Goal: Book appointment/travel/reservation

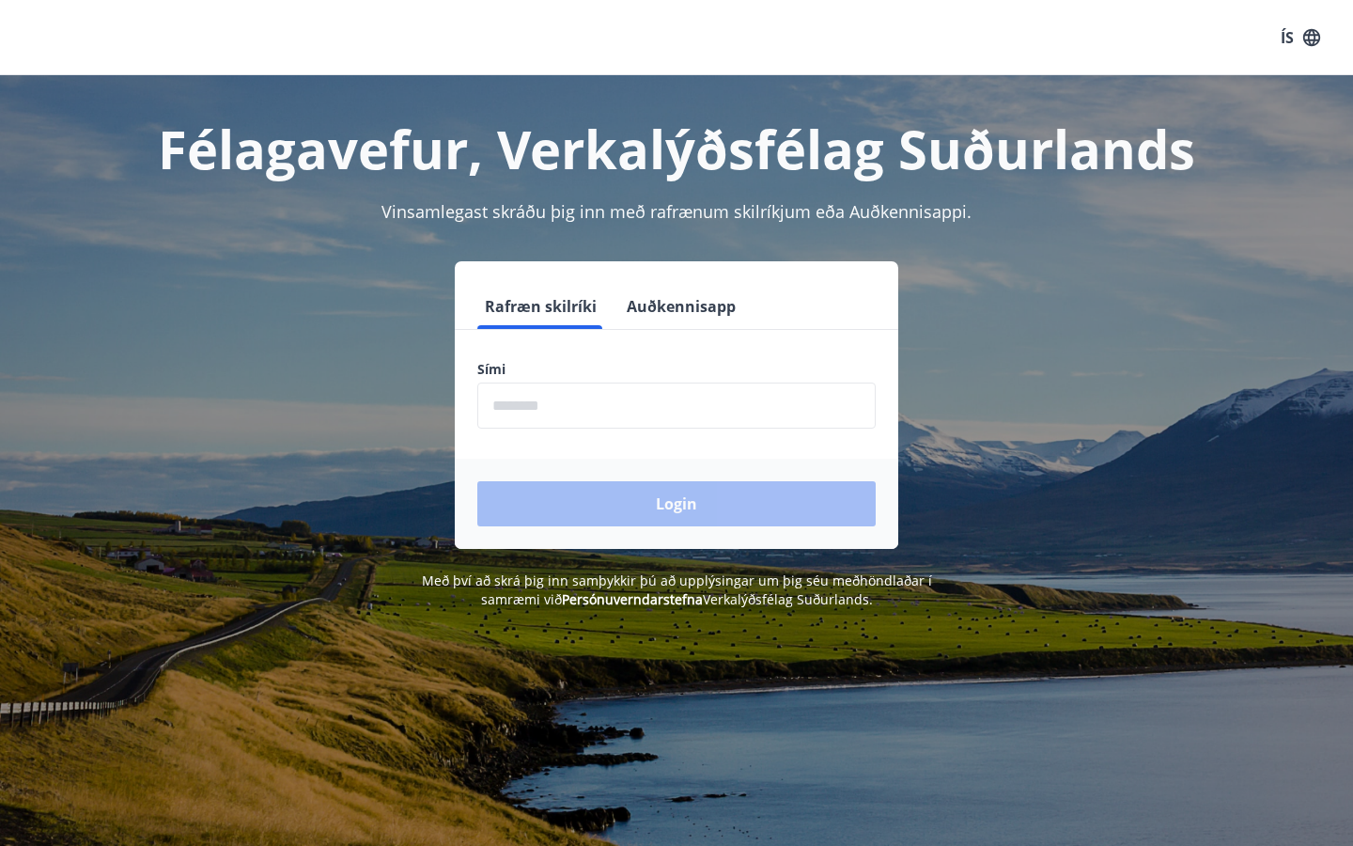
click at [616, 404] on input "phone" at bounding box center [676, 405] width 398 height 46
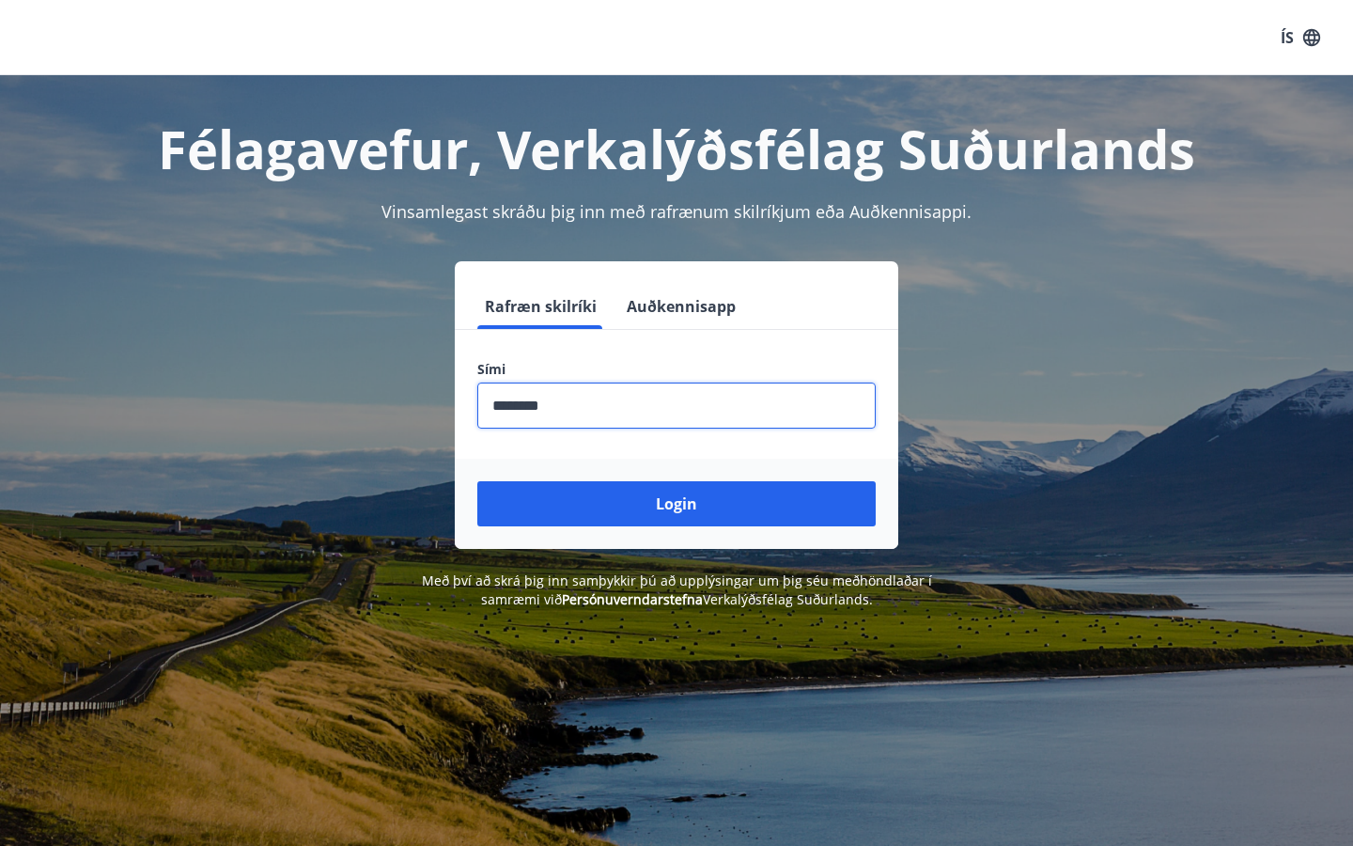
type input "********"
click at [677, 504] on button "Login" at bounding box center [676, 503] width 398 height 45
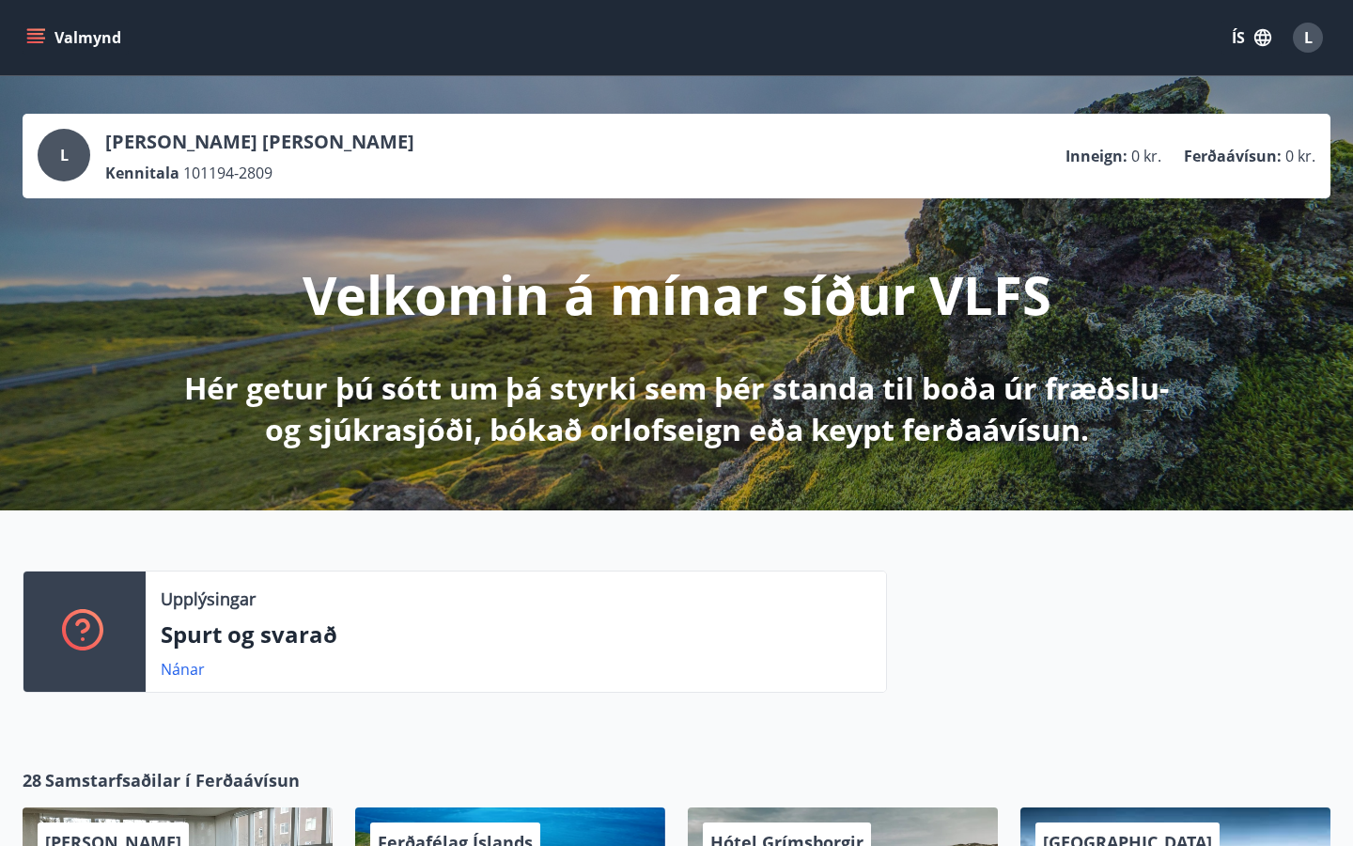
click at [49, 35] on button "Valmynd" at bounding box center [76, 38] width 106 height 34
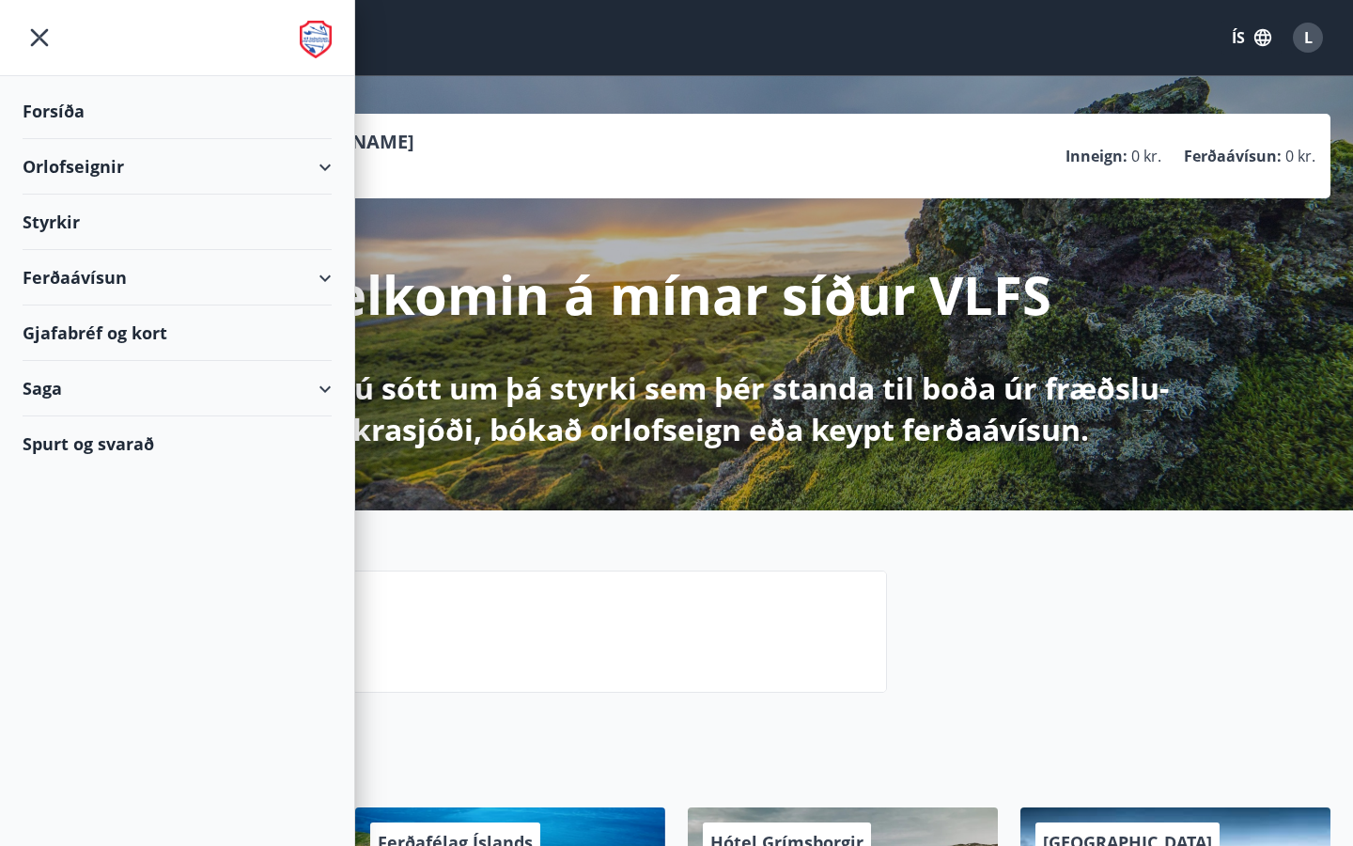
click at [207, 177] on div "Orlofseignir" at bounding box center [177, 166] width 309 height 55
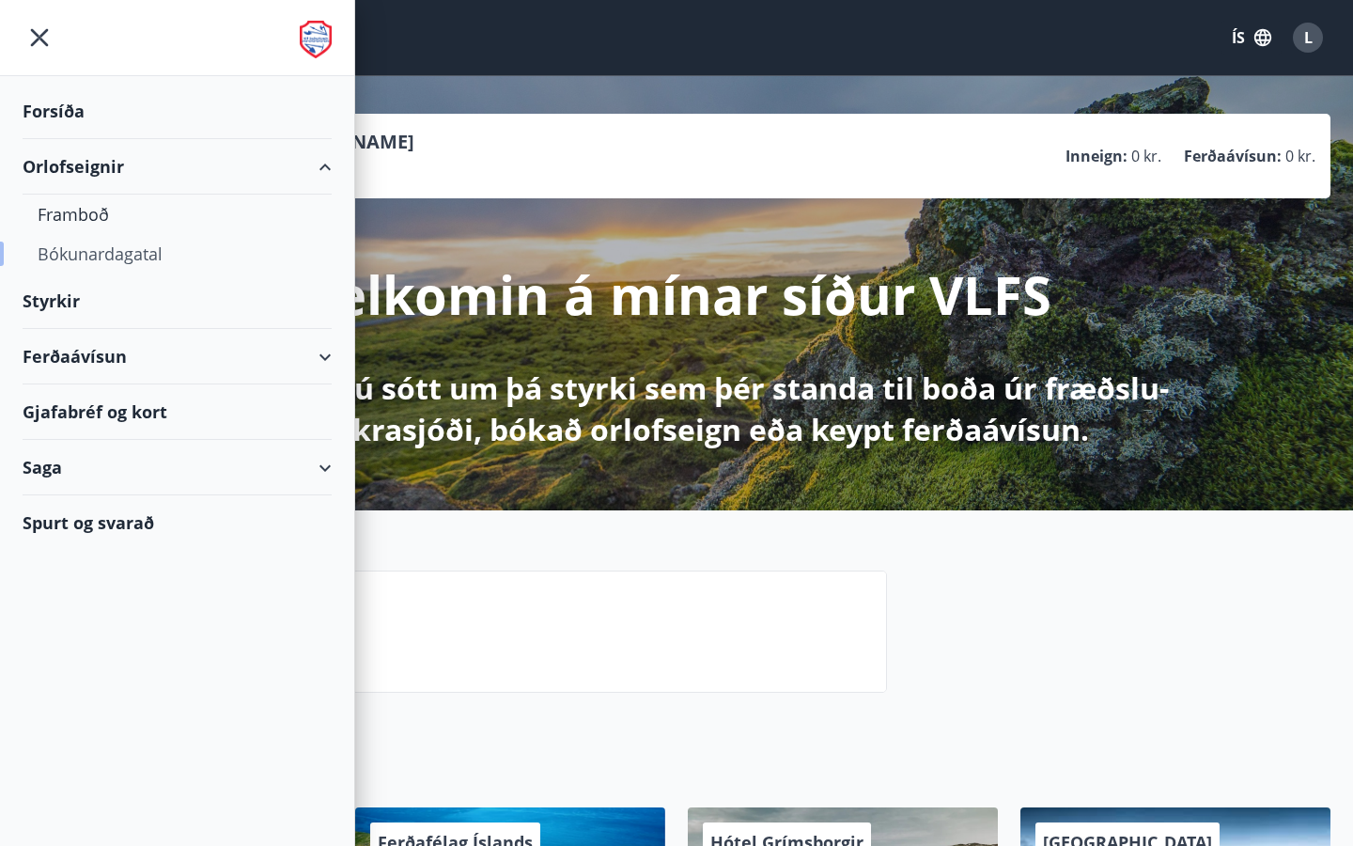
click at [141, 254] on div "Bókunardagatal" at bounding box center [177, 253] width 279 height 39
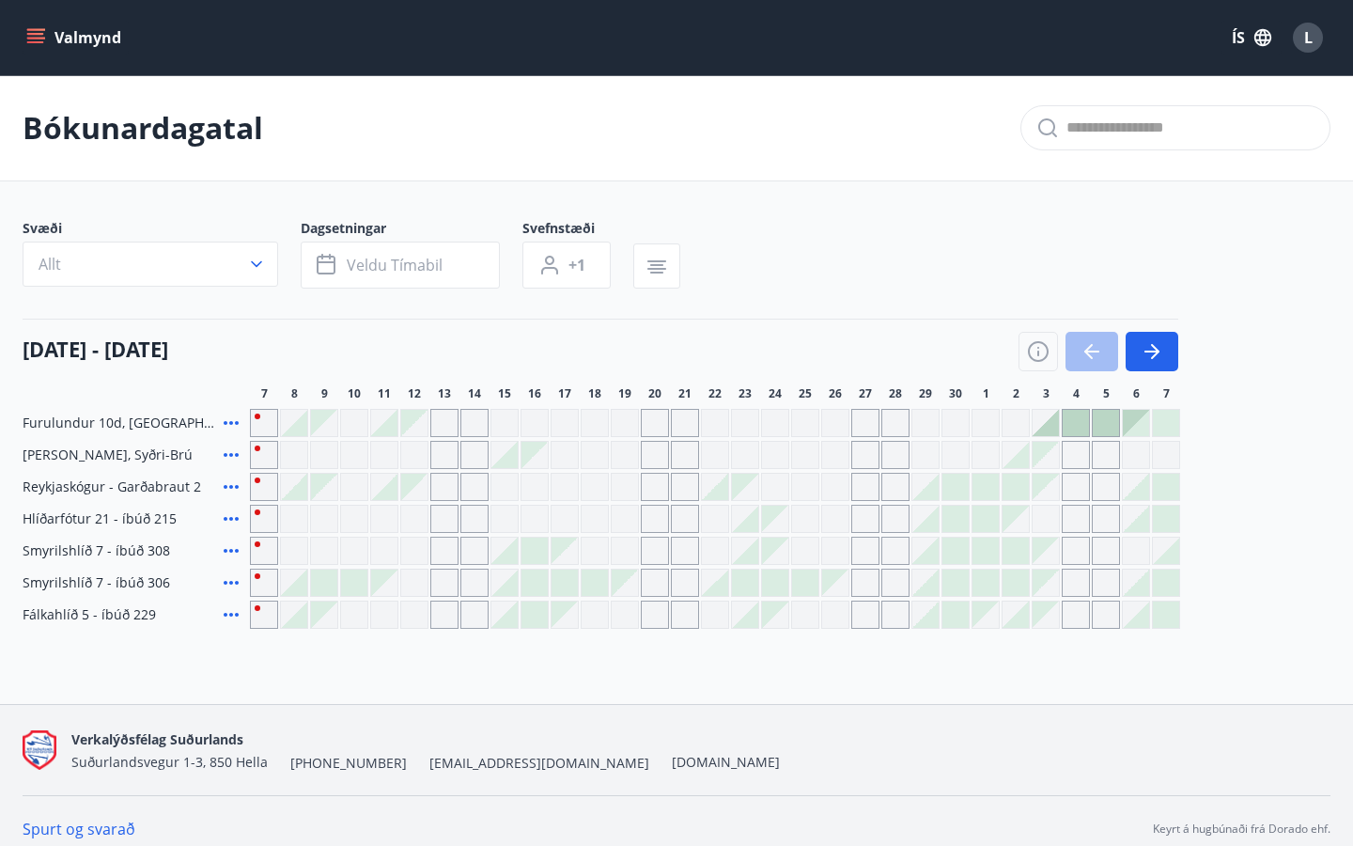
click at [125, 453] on span "[PERSON_NAME], Syðri-Brú" at bounding box center [108, 454] width 170 height 19
click at [868, 455] on div "Gráir dagar eru ekki bókanlegir" at bounding box center [865, 455] width 28 height 28
click at [886, 456] on div "Gráir dagar eru ekki bókanlegir" at bounding box center [895, 455] width 28 height 28
click at [439, 458] on div "Gráir dagar eru ekki bókanlegir" at bounding box center [444, 455] width 28 height 28
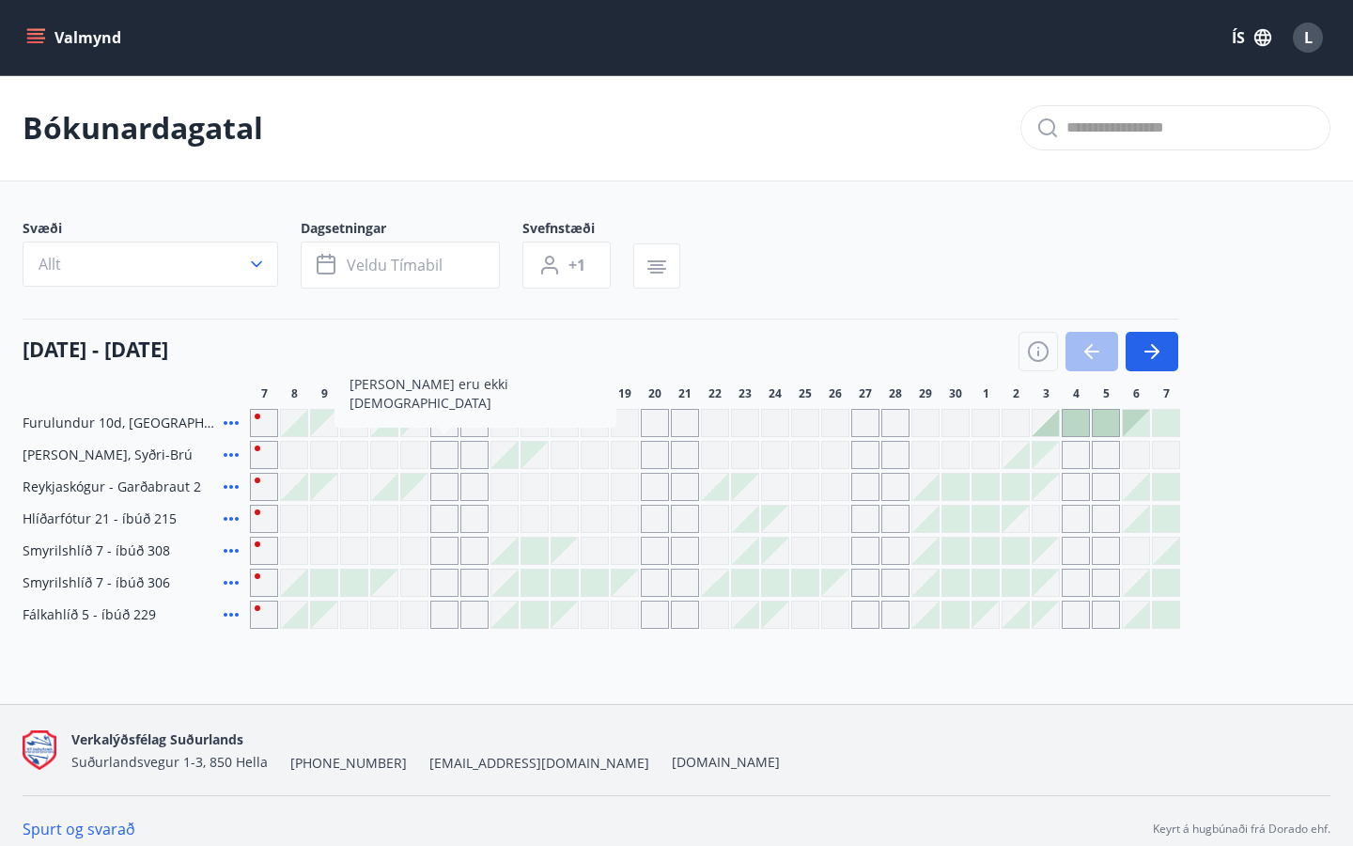
click at [470, 459] on div "Gráir dagar eru ekki bókanlegir" at bounding box center [474, 455] width 28 height 28
click at [347, 495] on div "Gráir dagar eru ekki bókanlegir" at bounding box center [354, 487] width 28 height 28
click at [301, 485] on div at bounding box center [294, 487] width 26 height 26
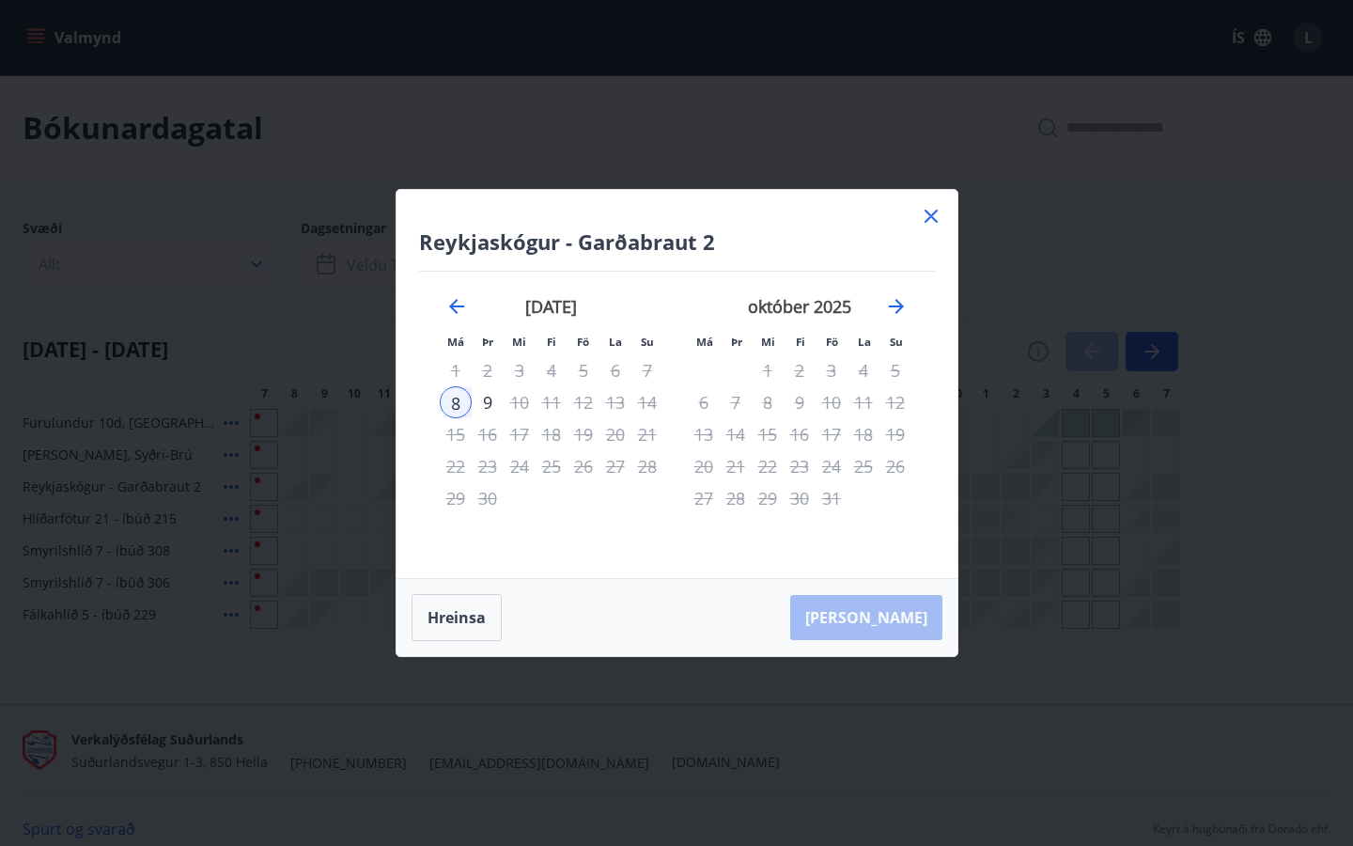
click at [935, 213] on icon at bounding box center [931, 216] width 23 height 23
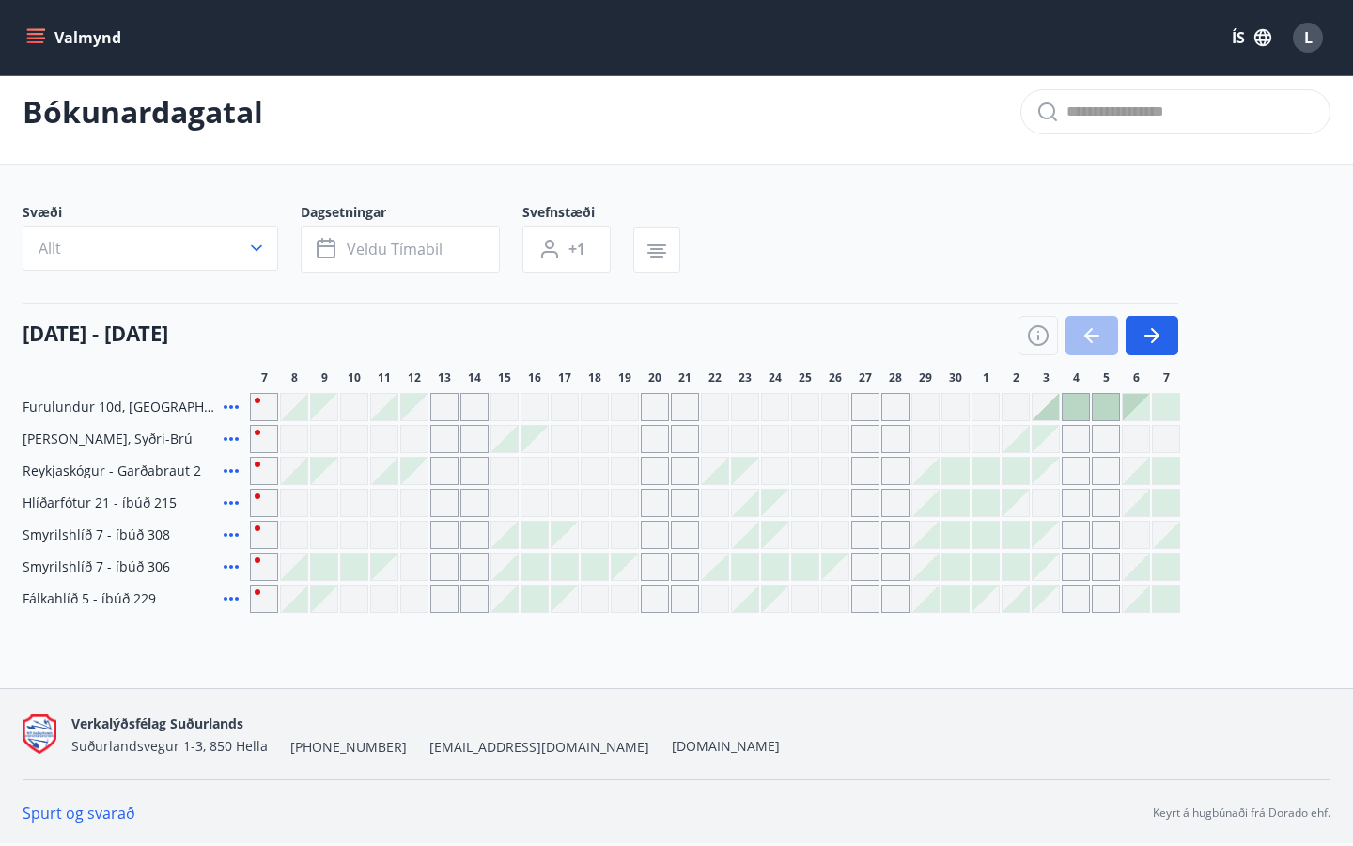
scroll to position [16, 0]
drag, startPoint x: 377, startPoint y: 411, endPoint x: 481, endPoint y: 416, distance: 104.5
click at [480, 416] on div at bounding box center [715, 407] width 930 height 28
click at [363, 394] on div "Gráir dagar eru ekki bókanlegir" at bounding box center [354, 407] width 28 height 28
click at [380, 407] on div at bounding box center [384, 407] width 26 height 26
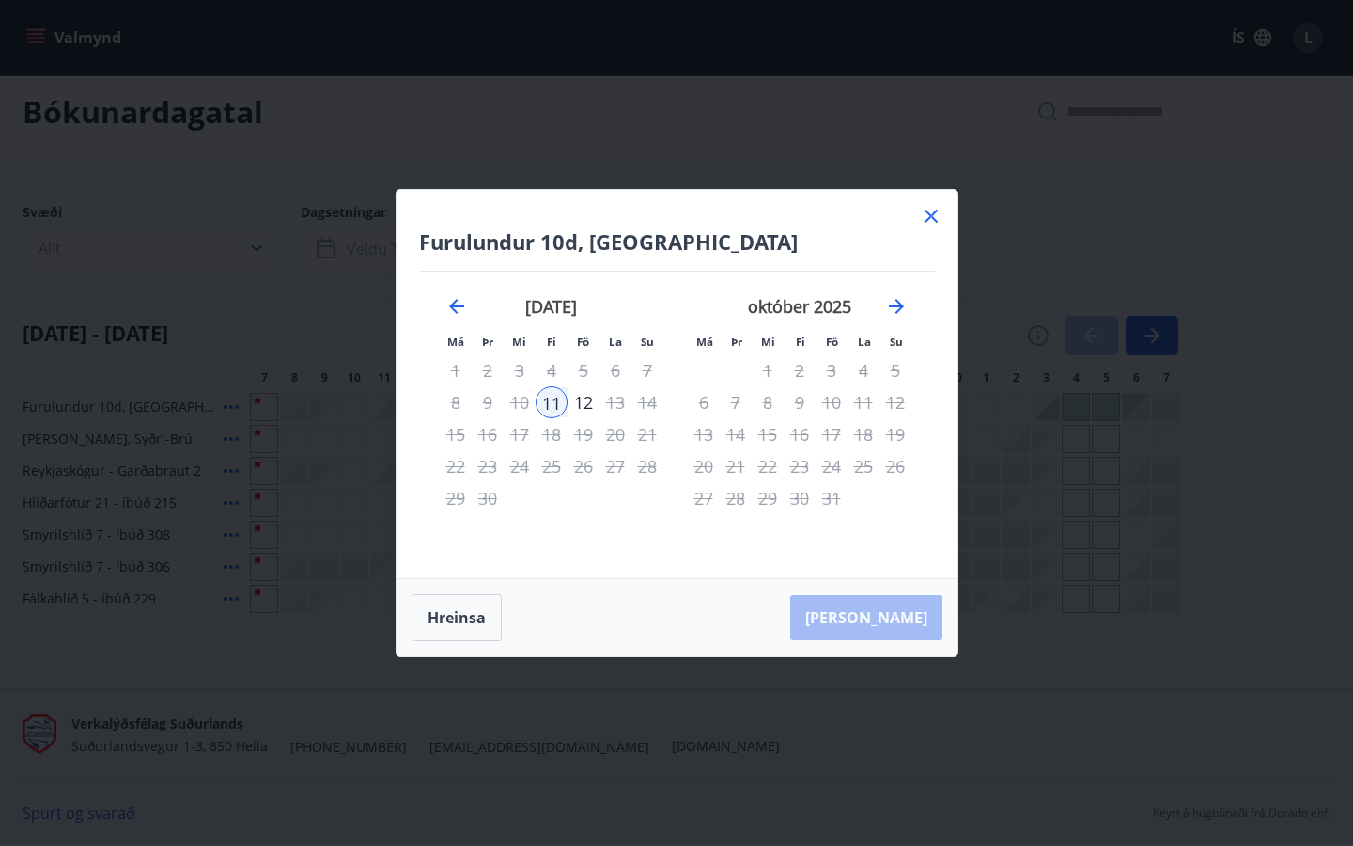
click at [936, 215] on icon at bounding box center [931, 216] width 23 height 23
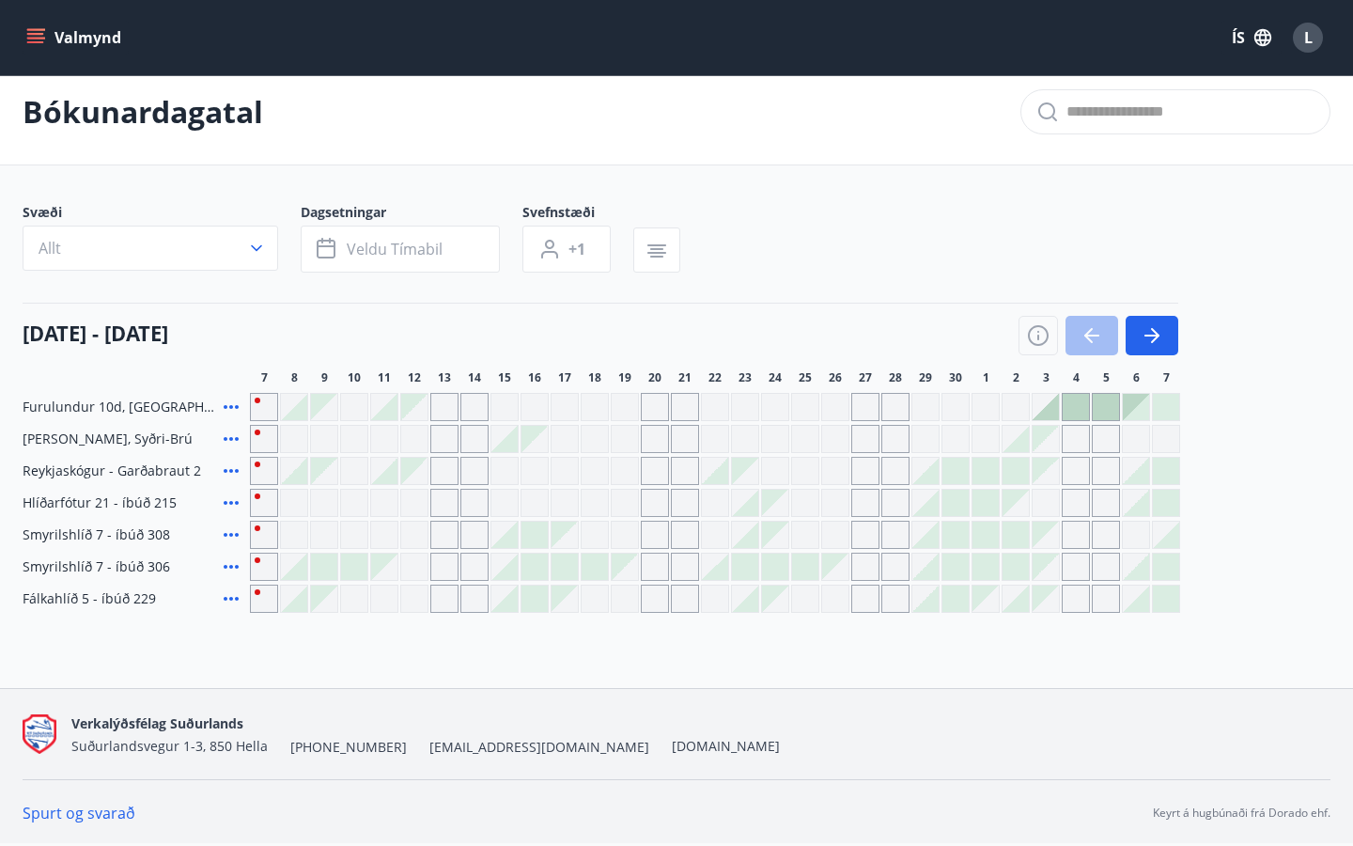
click at [126, 474] on span "Reykjaskógur - Garðabraut 2" at bounding box center [112, 470] width 179 height 19
click at [267, 476] on div "Gráir dagar eru ekki bókanlegir" at bounding box center [264, 471] width 28 height 28
click at [1158, 331] on icon "button" at bounding box center [1152, 335] width 23 height 23
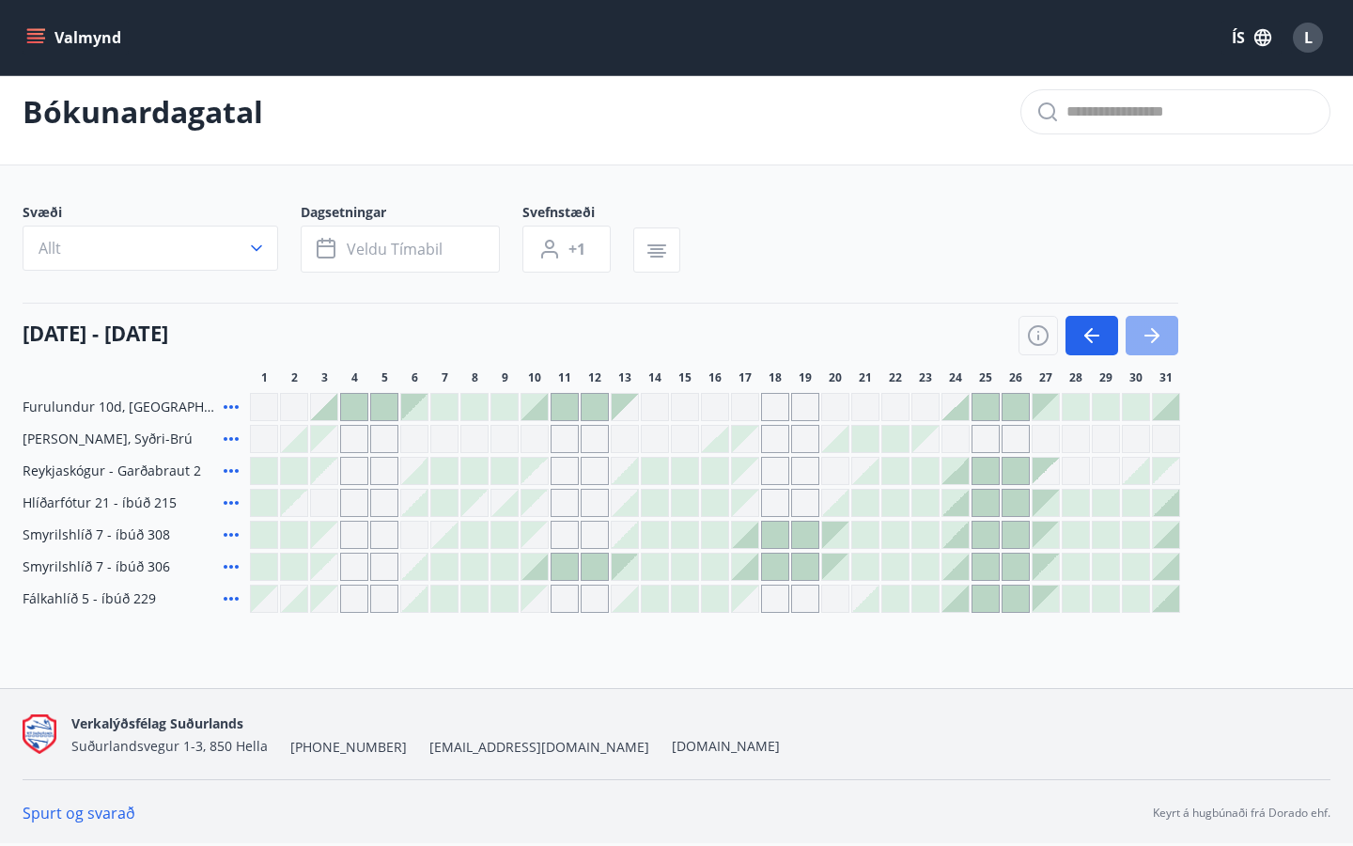
click at [1158, 331] on icon "button" at bounding box center [1152, 335] width 23 height 23
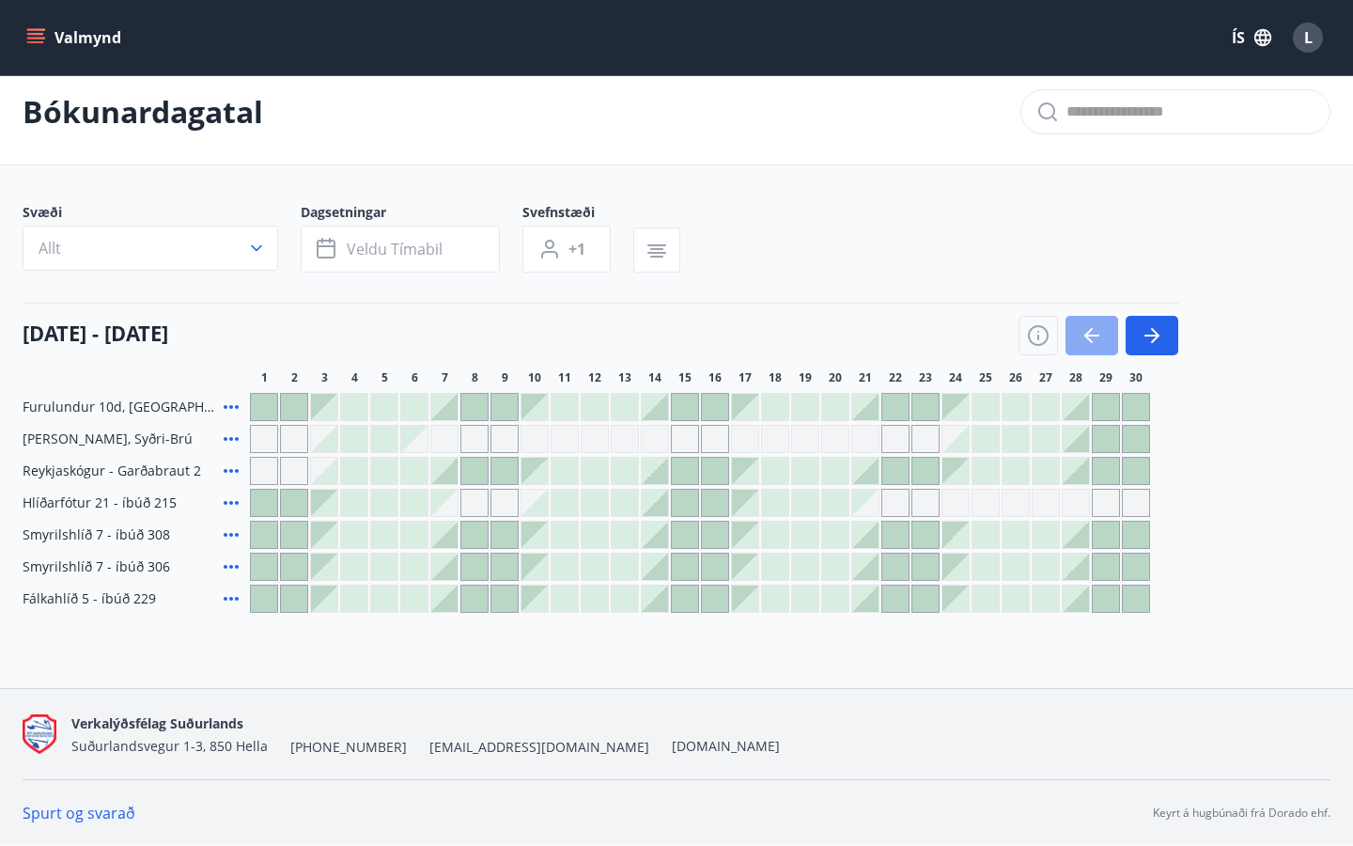
click at [1086, 331] on icon "button" at bounding box center [1092, 335] width 23 height 23
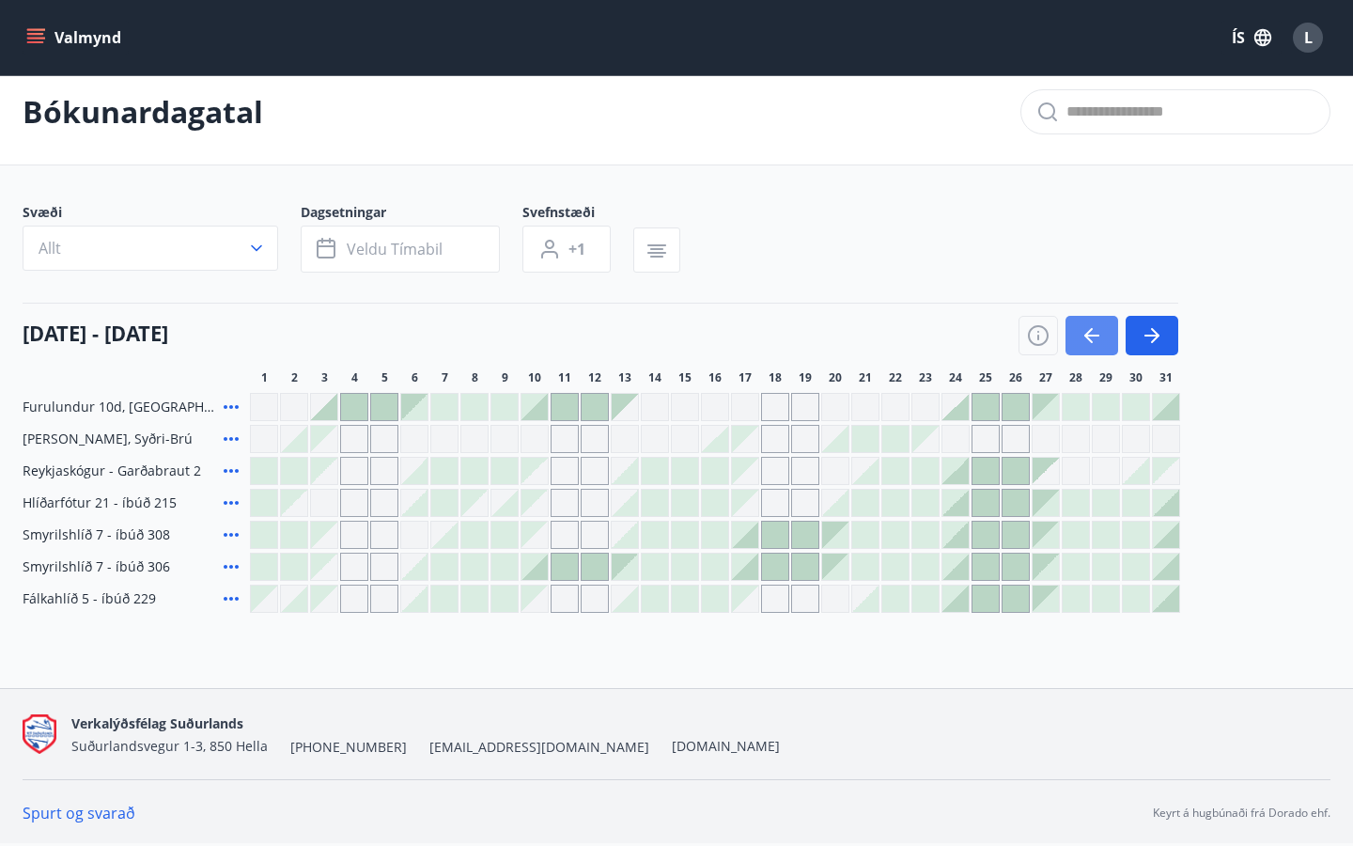
click at [1086, 333] on icon "button" at bounding box center [1092, 335] width 23 height 23
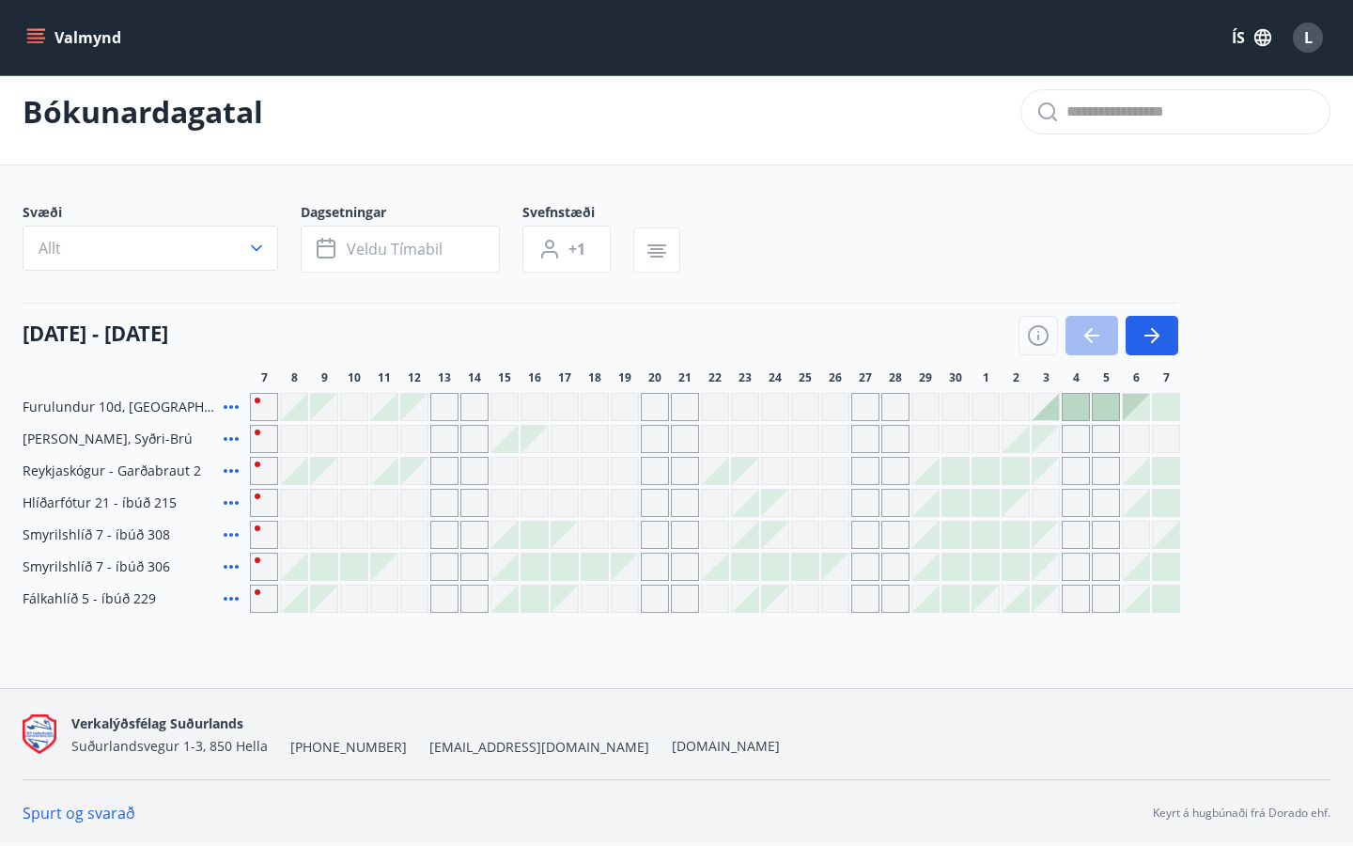
click at [1083, 398] on div at bounding box center [1076, 407] width 26 height 26
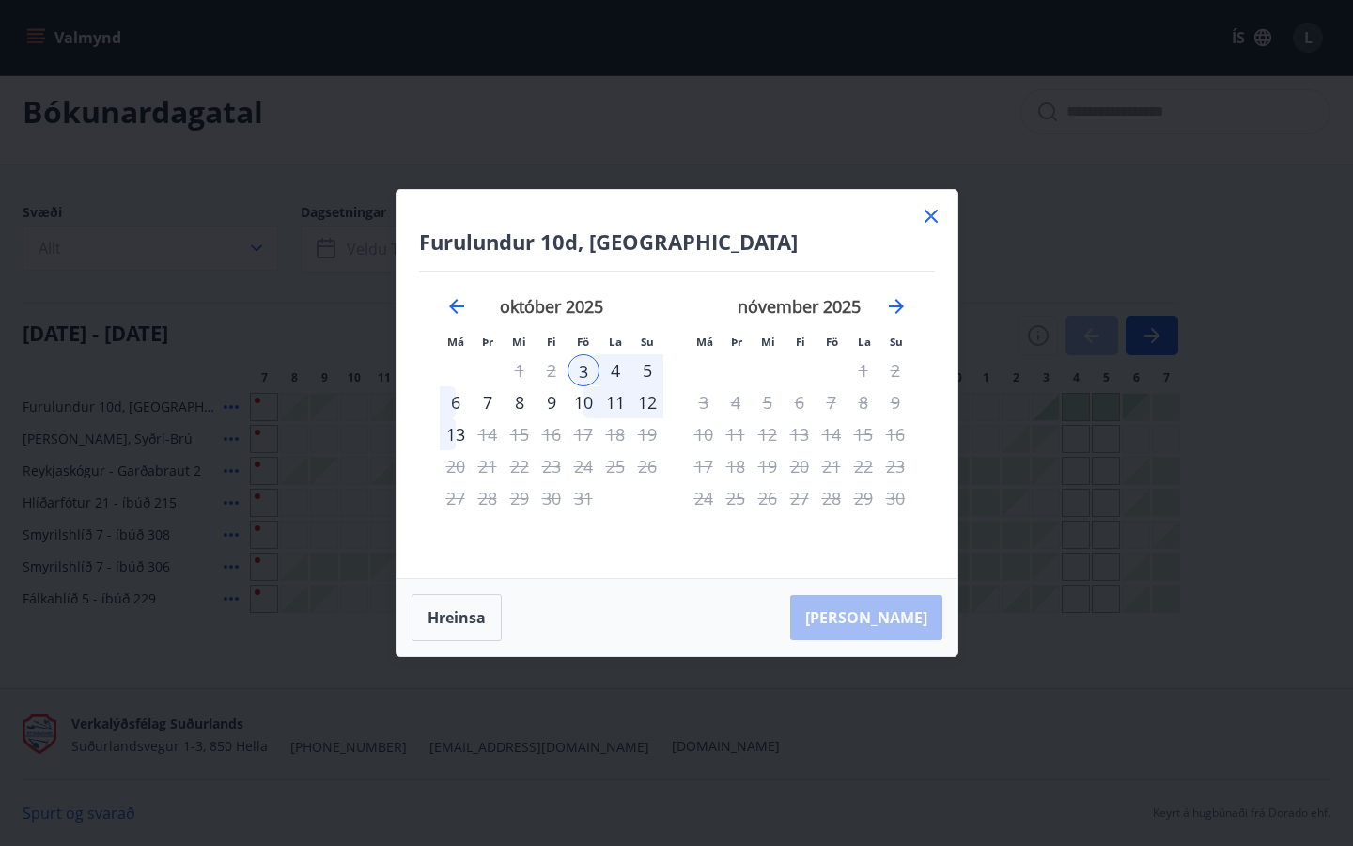
click at [927, 205] on icon at bounding box center [931, 216] width 23 height 23
